Goal: Find specific page/section: Find specific page/section

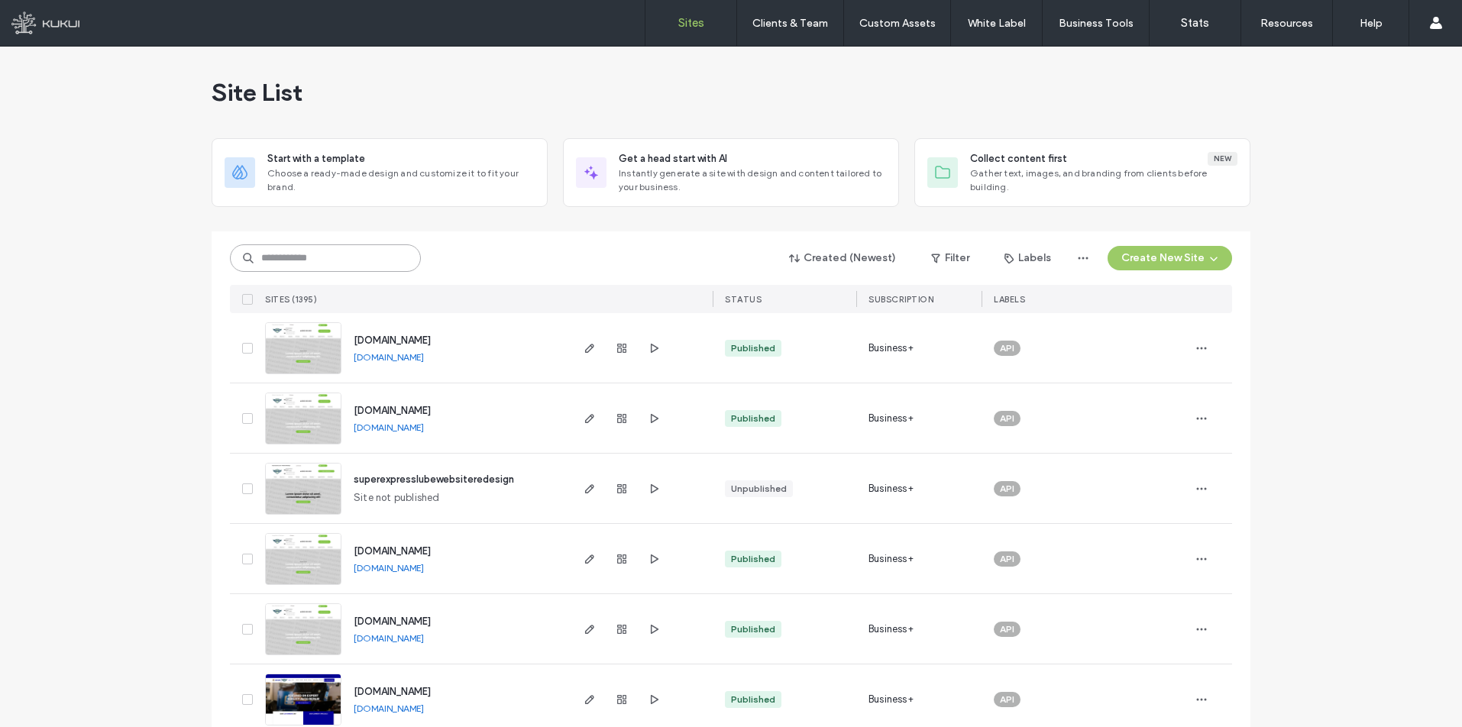
click at [334, 261] on input at bounding box center [325, 257] width 191 height 27
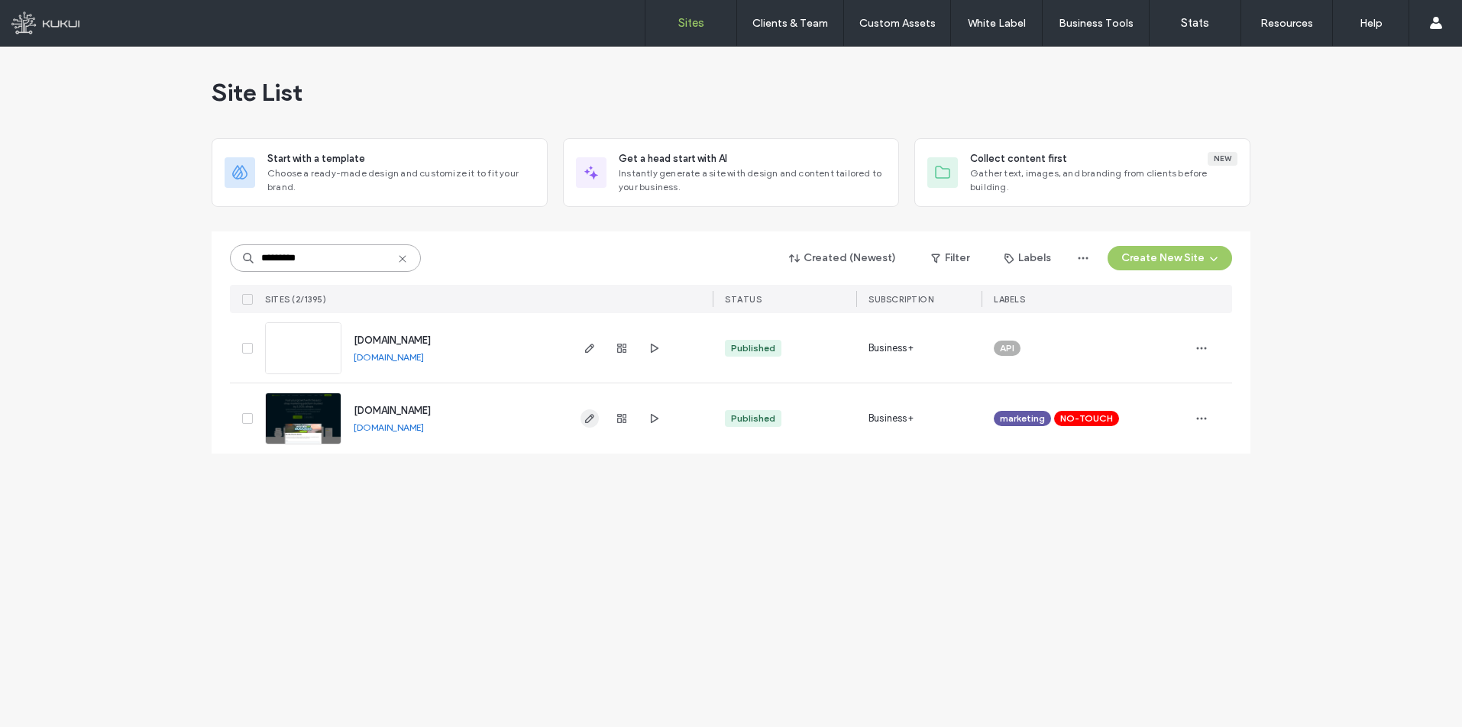
type input "*********"
click at [590, 416] on use "button" at bounding box center [589, 418] width 9 height 9
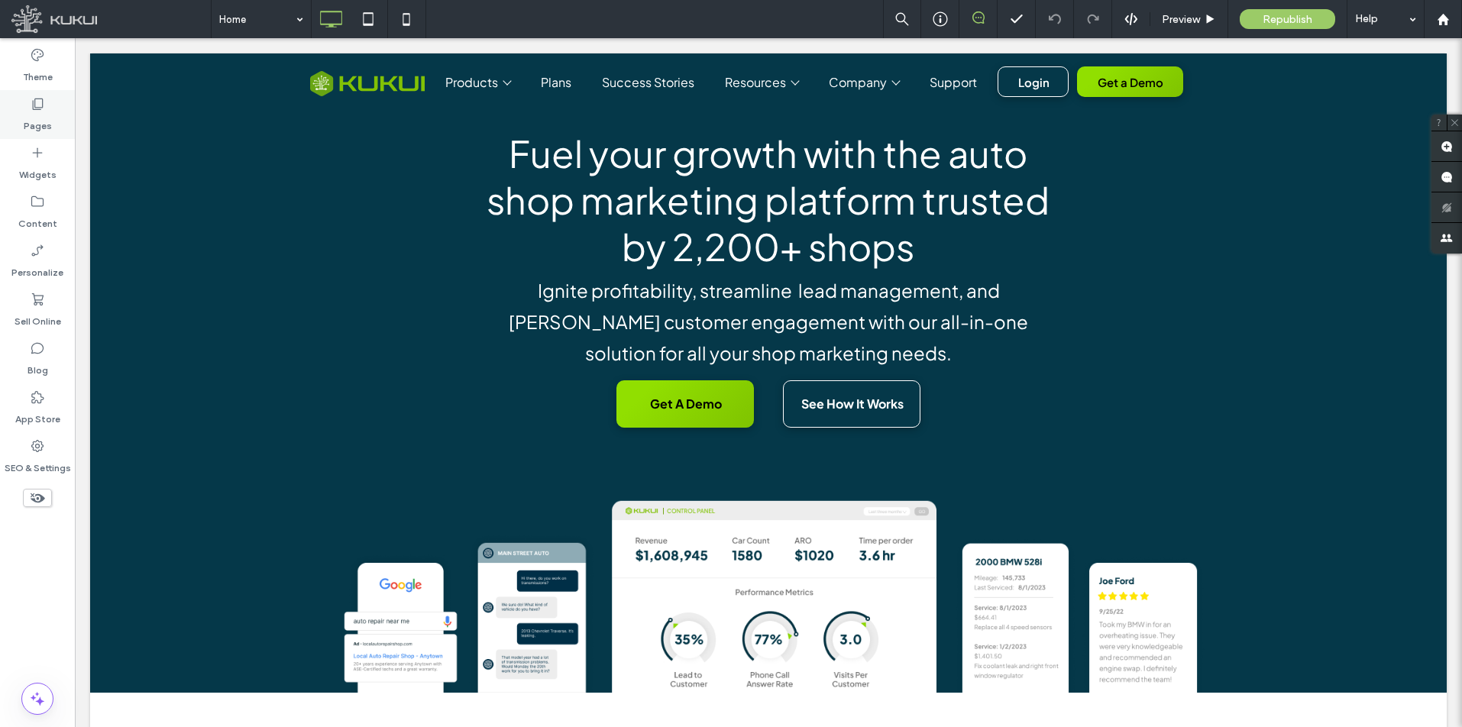
click at [37, 106] on icon at bounding box center [37, 103] width 15 height 15
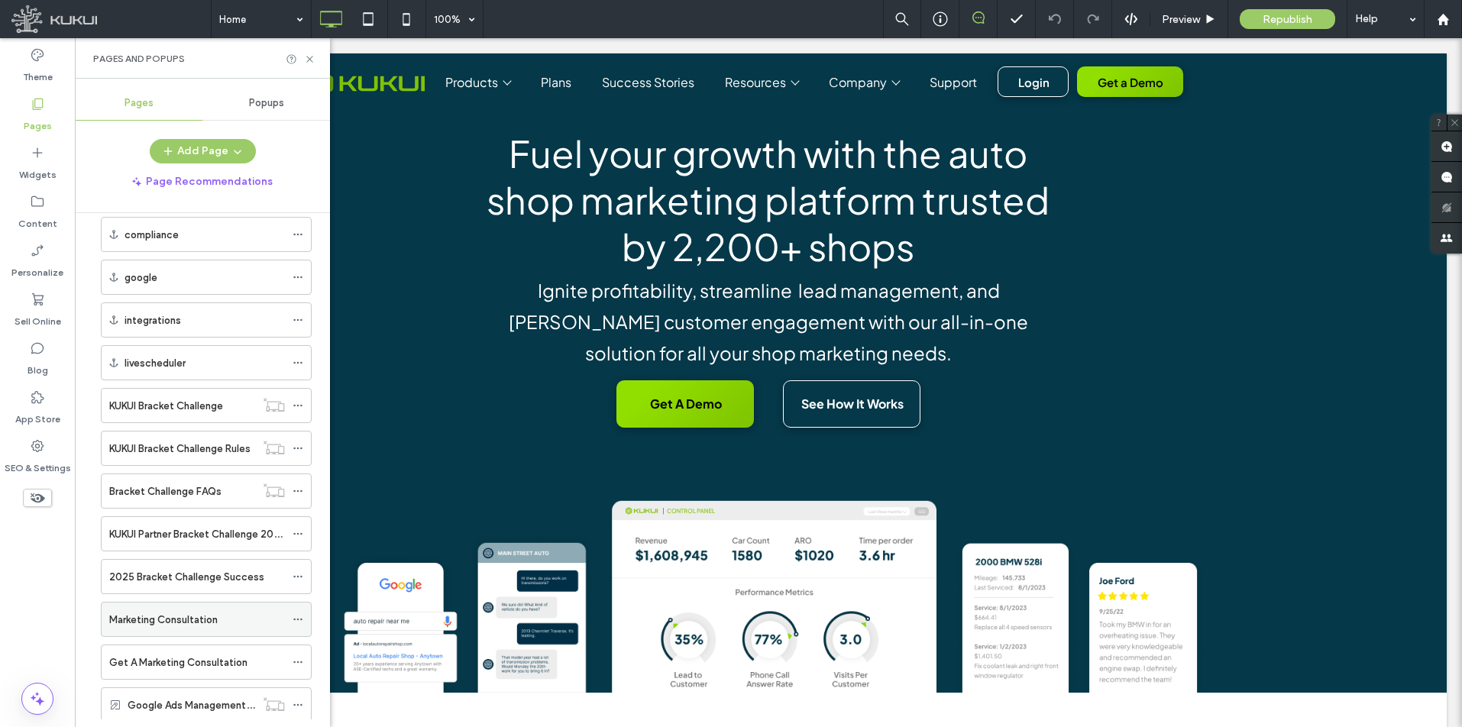
scroll to position [2416, 0]
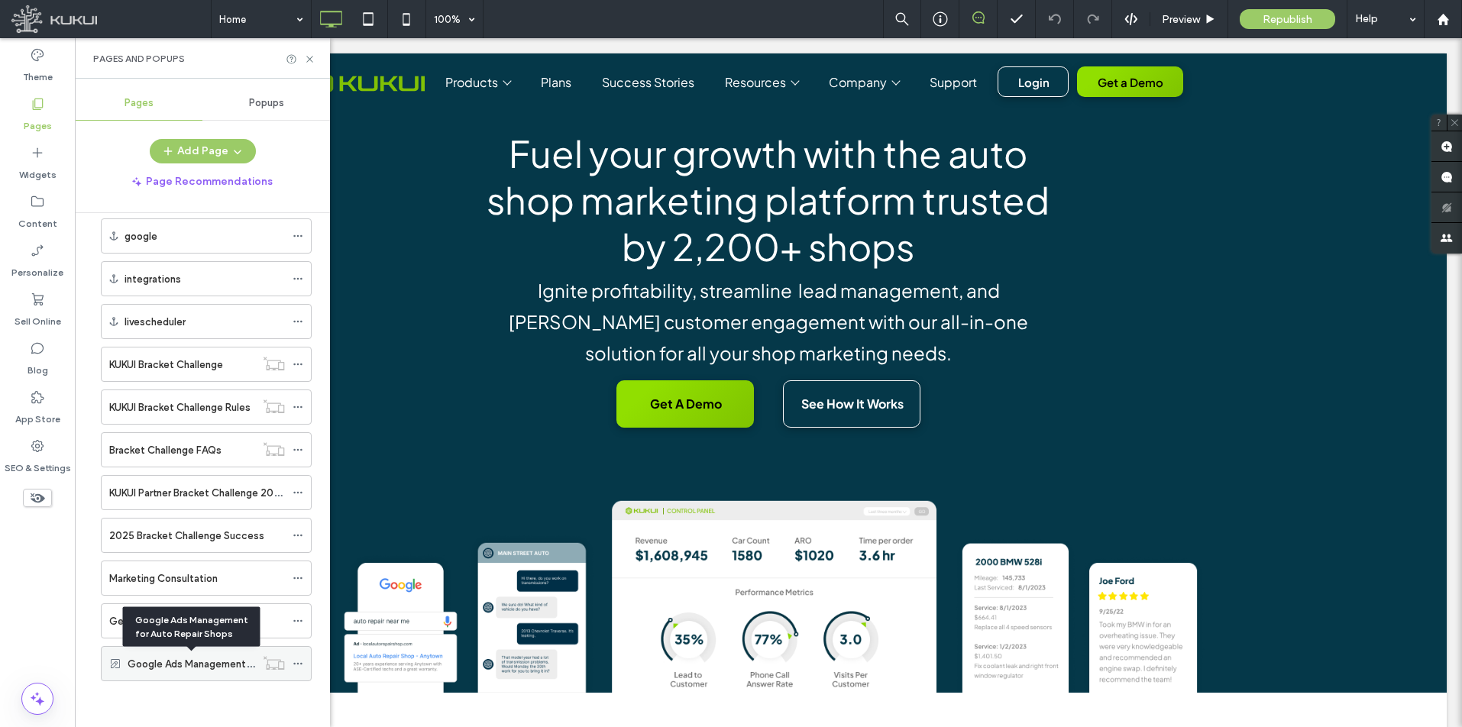
click at [180, 667] on label "Google Ads Management for Auto Repair Shops" at bounding box center [239, 664] width 222 height 27
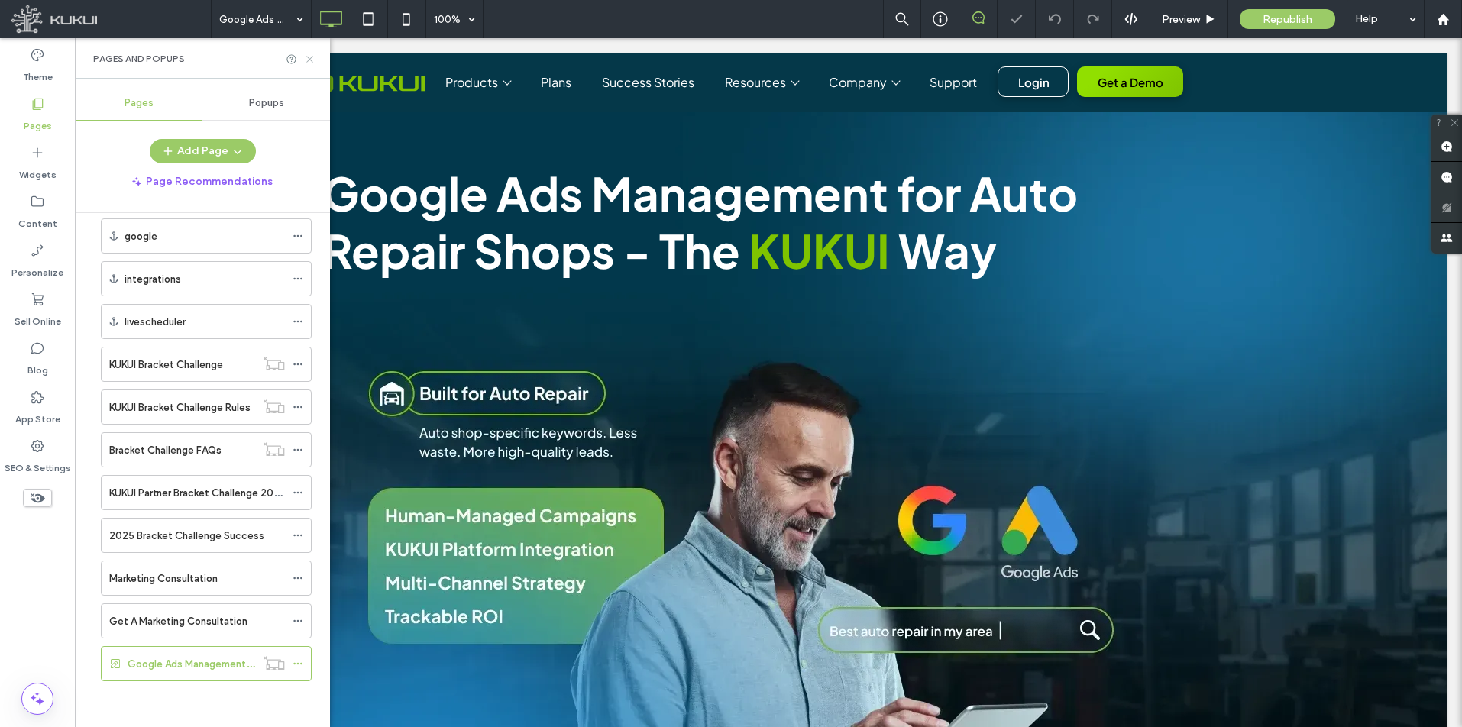
click at [315, 57] on icon at bounding box center [309, 58] width 11 height 11
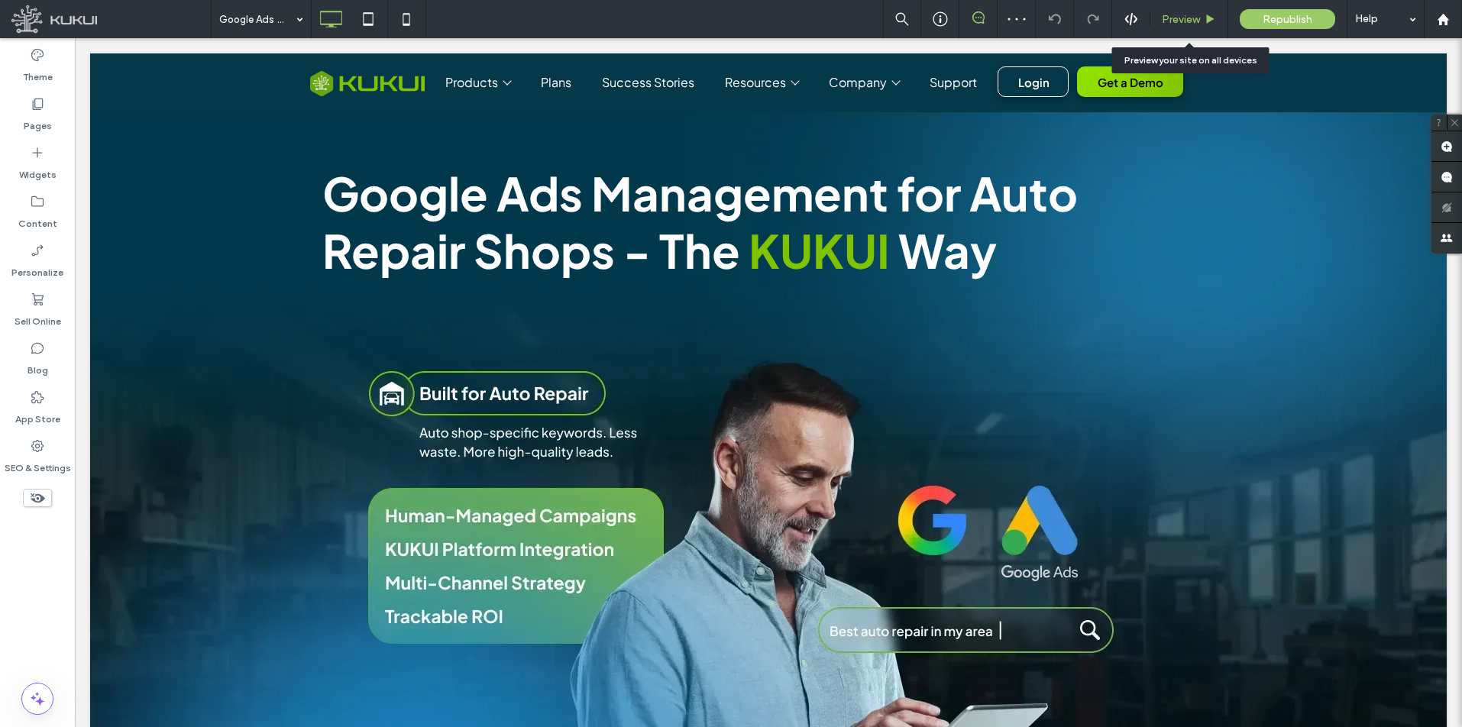
click at [1186, 18] on span "Preview" at bounding box center [1181, 19] width 38 height 13
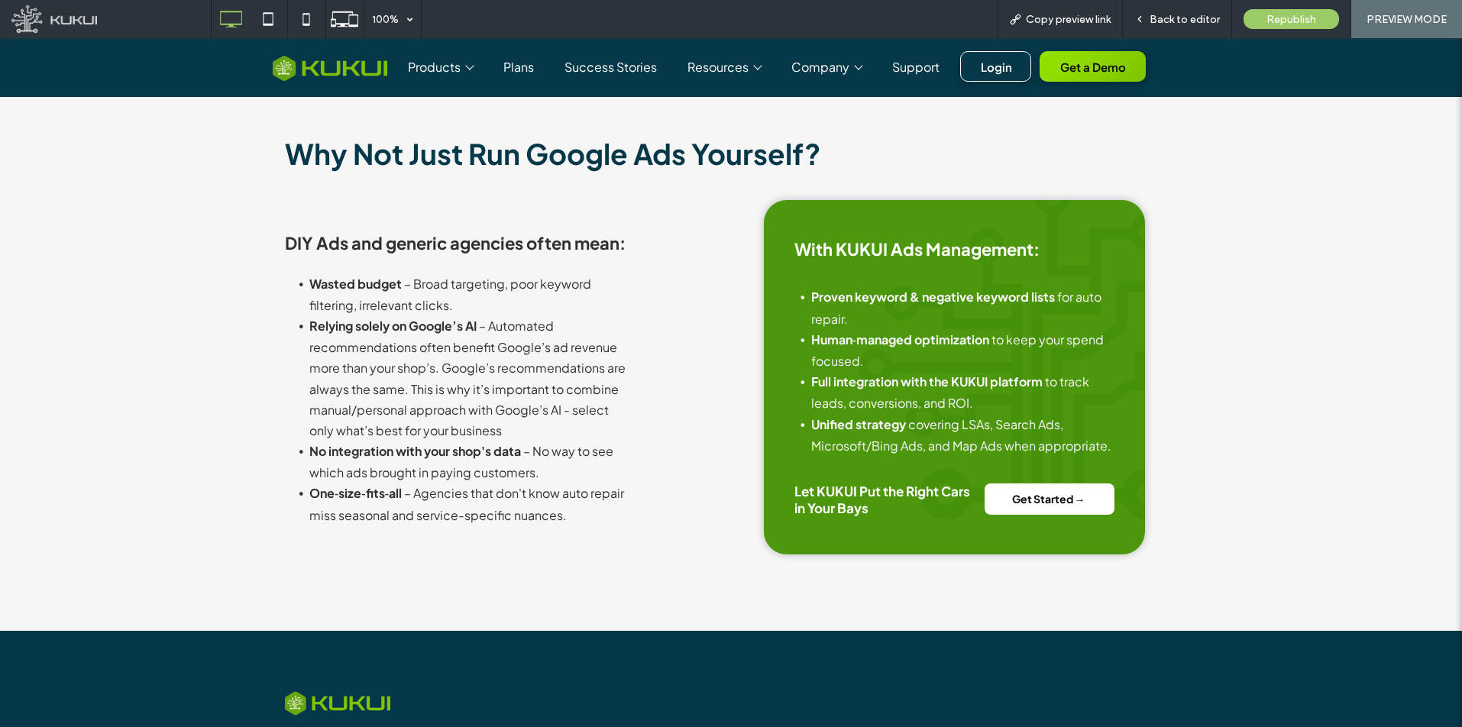
scroll to position [3763, 0]
